Goal: Obtain resource: Download file/media

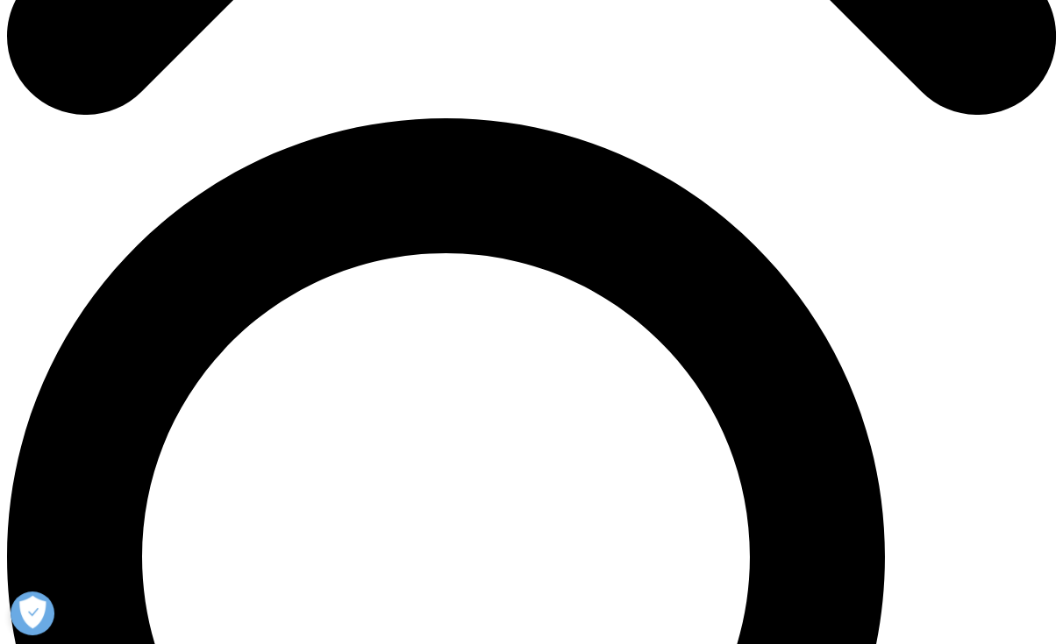
scroll to position [877, 0]
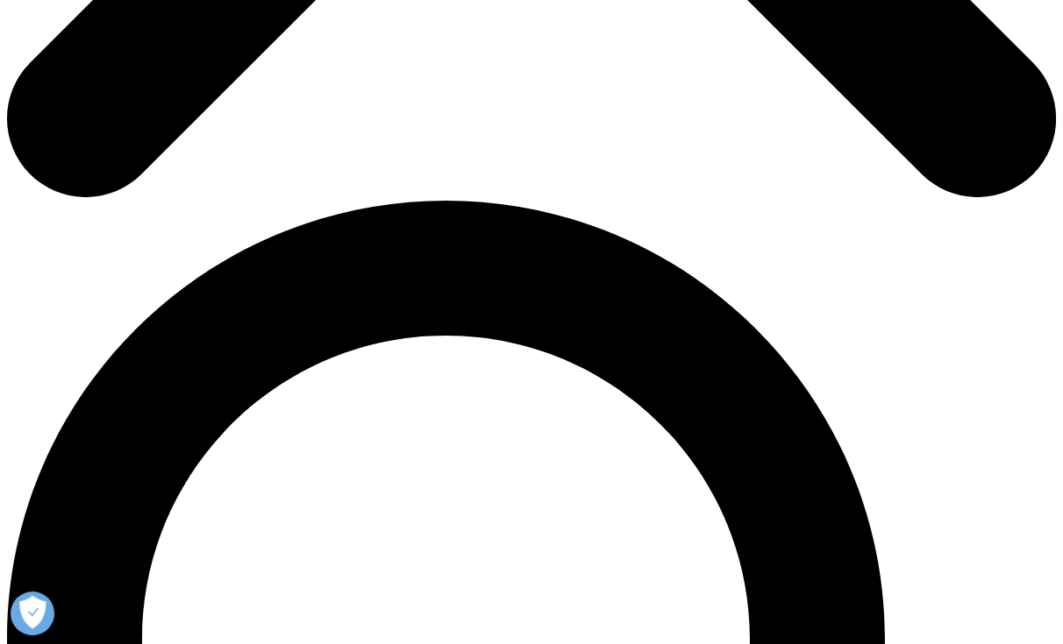
type input "Carol"
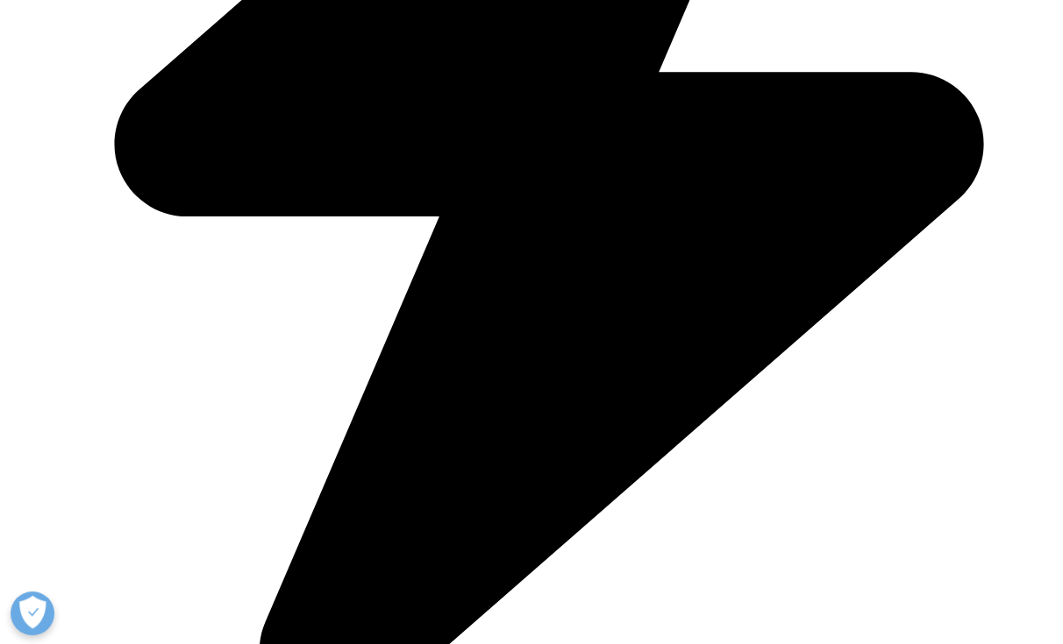
type input "Beck"
type input "cbeckman@umich.edu"
type input "research"
type input "UMich"
select select "[GEOGRAPHIC_DATA]"
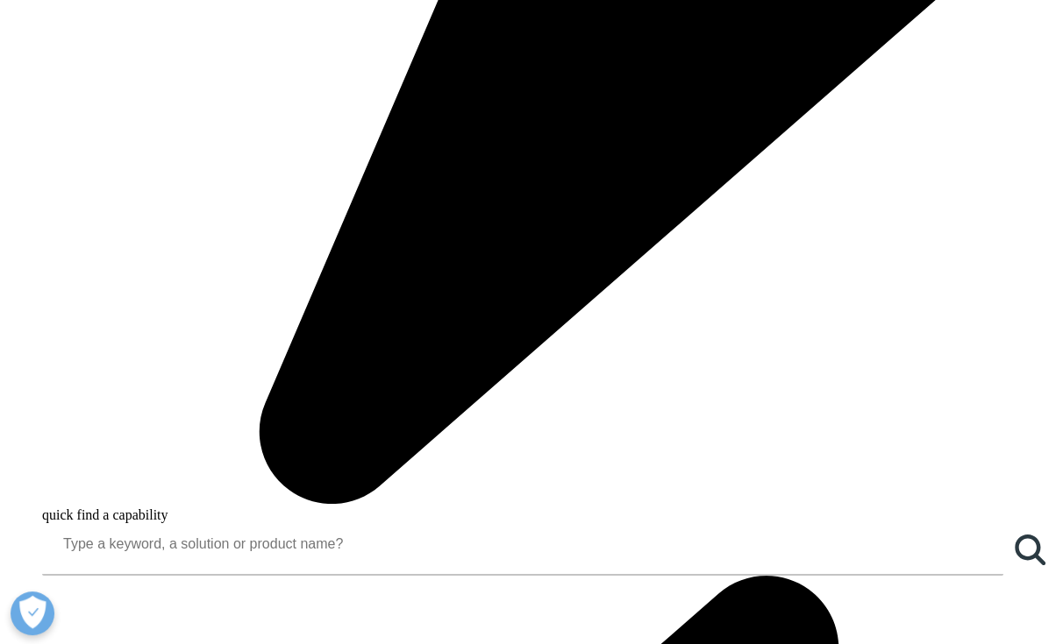
scroll to position [1115, 0]
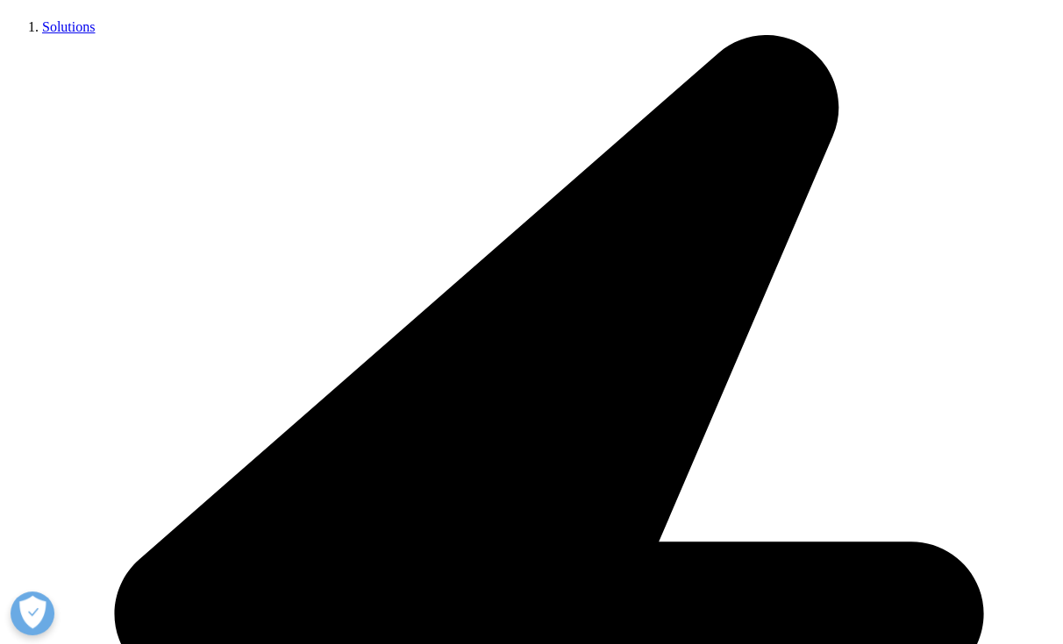
scroll to position [619, 0]
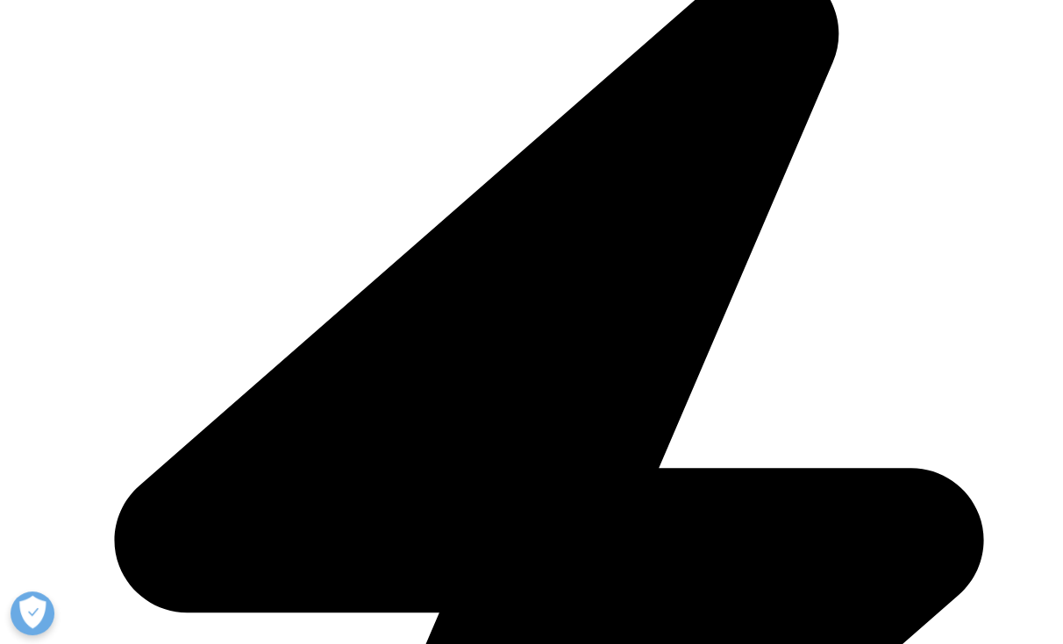
scroll to position [558, 0]
